Goal: Task Accomplishment & Management: Manage account settings

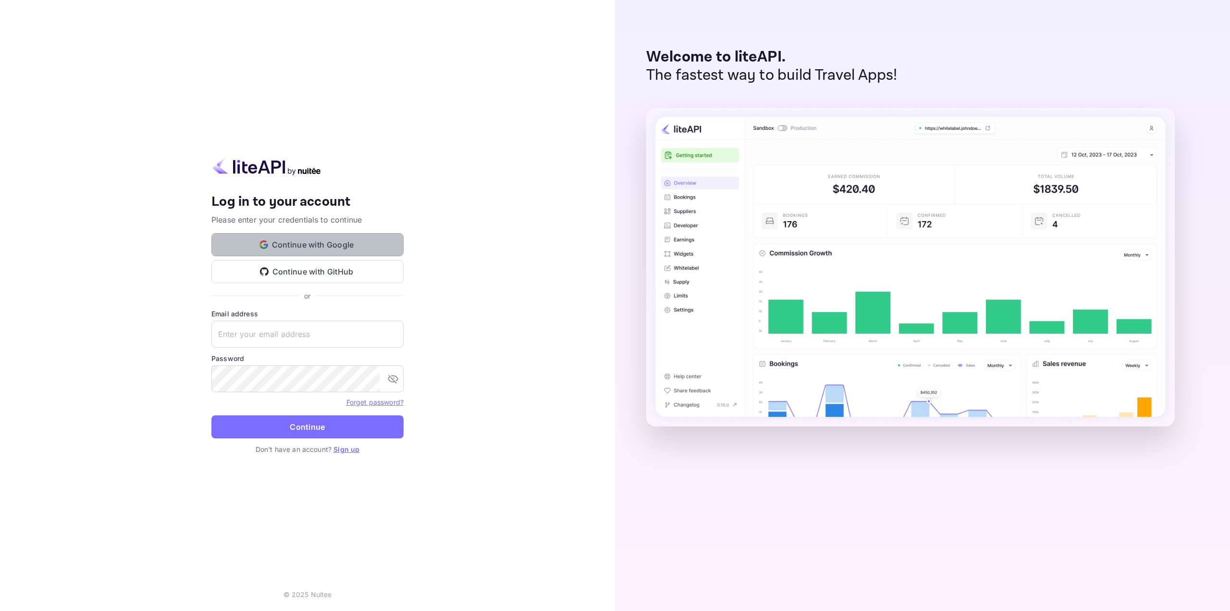
click at [340, 242] on button "Continue with Google" at bounding box center [307, 244] width 192 height 23
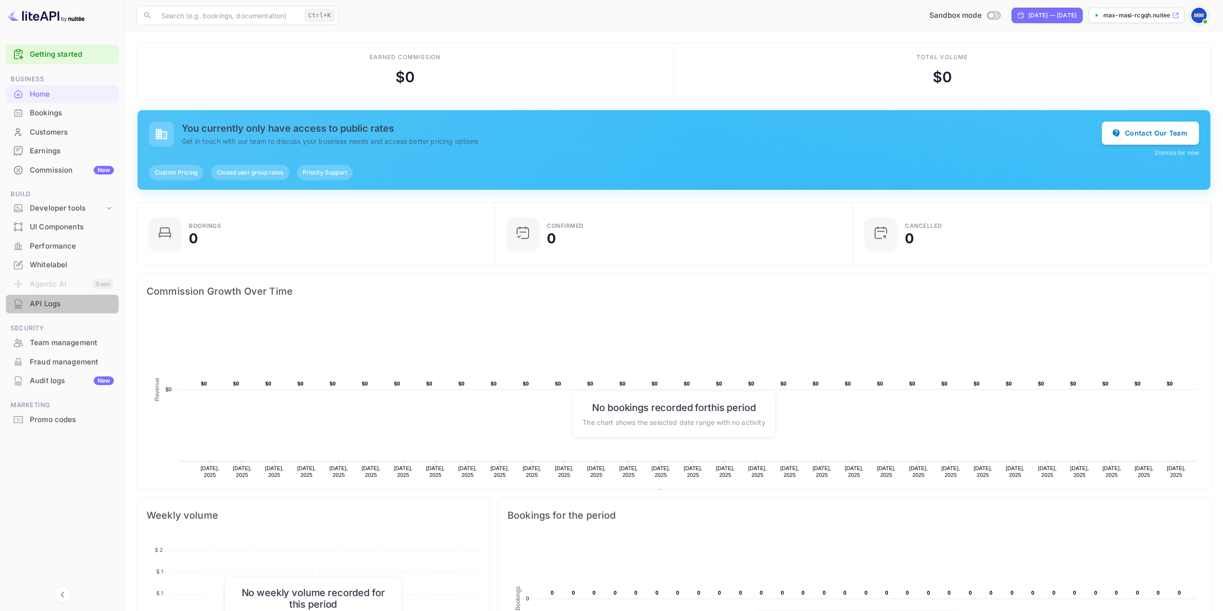
click at [44, 303] on div "API Logs" at bounding box center [72, 303] width 84 height 11
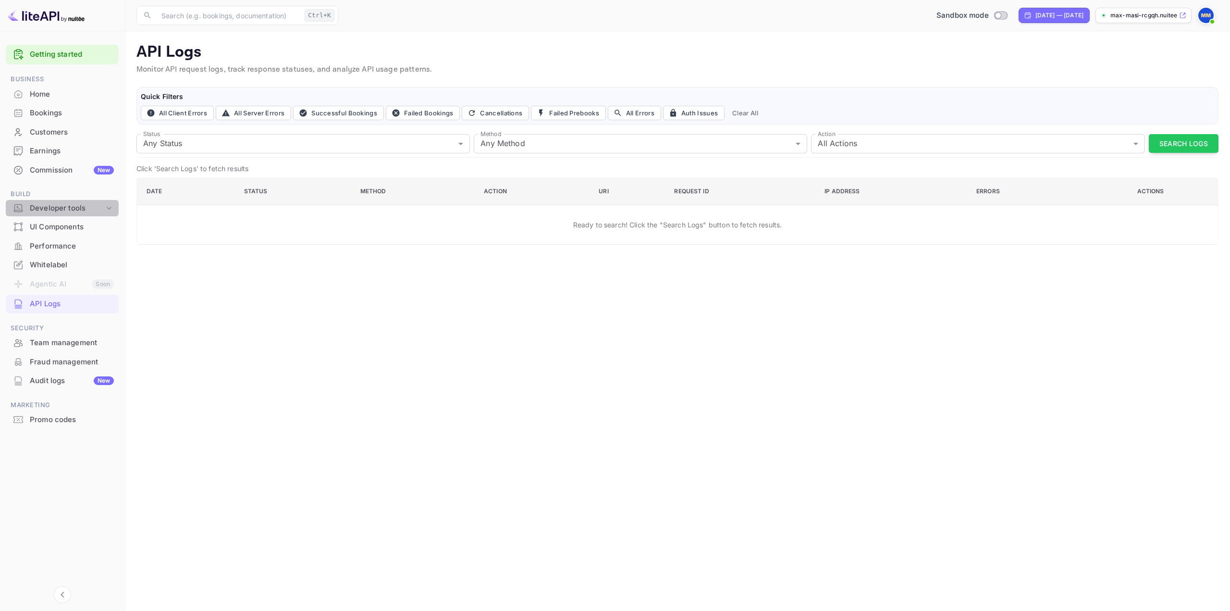
click at [54, 210] on div "Developer tools" at bounding box center [67, 208] width 74 height 11
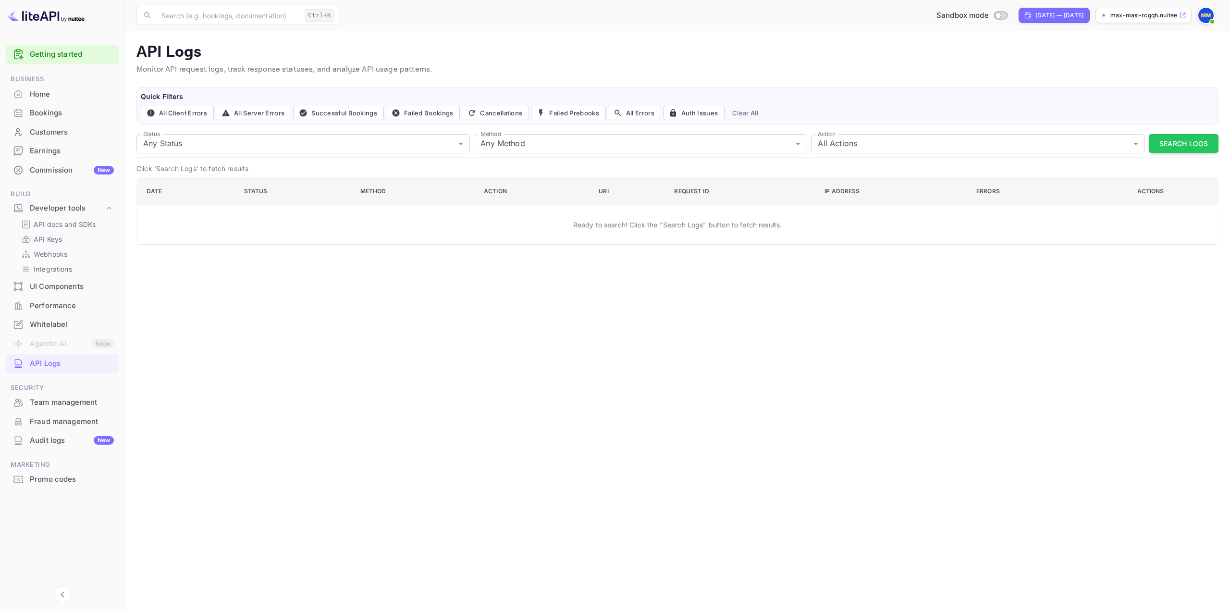
click at [58, 239] on p "API Keys" at bounding box center [48, 239] width 28 height 10
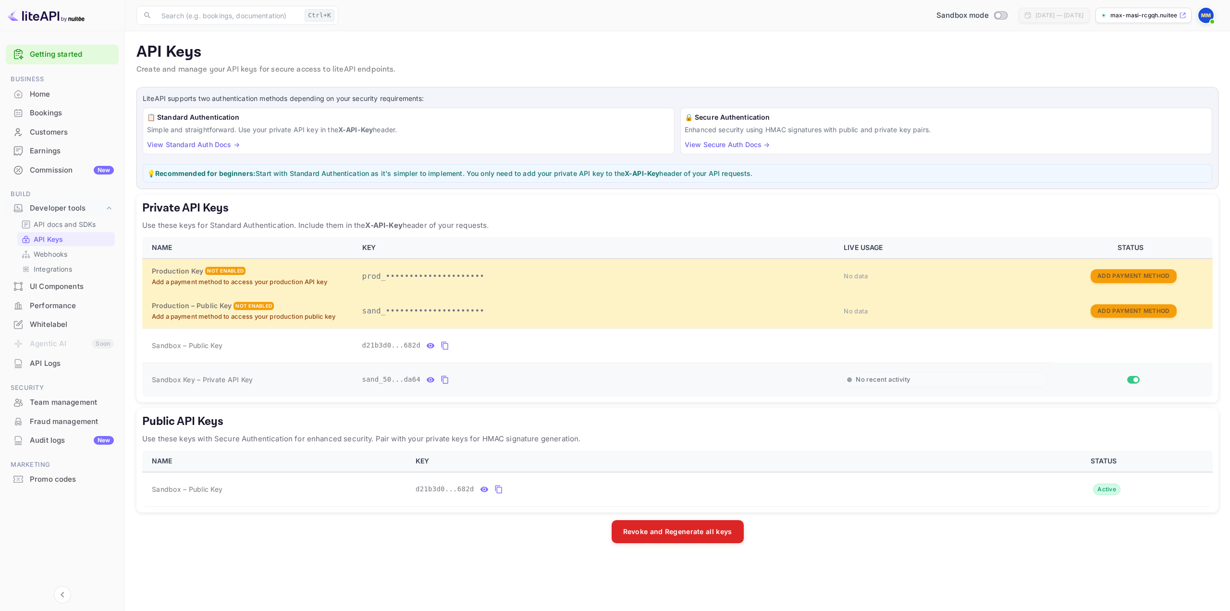
click at [439, 375] on button "private api keys table" at bounding box center [445, 379] width 12 height 15
